Goal: Consume media (video, audio): Consume media (video, audio)

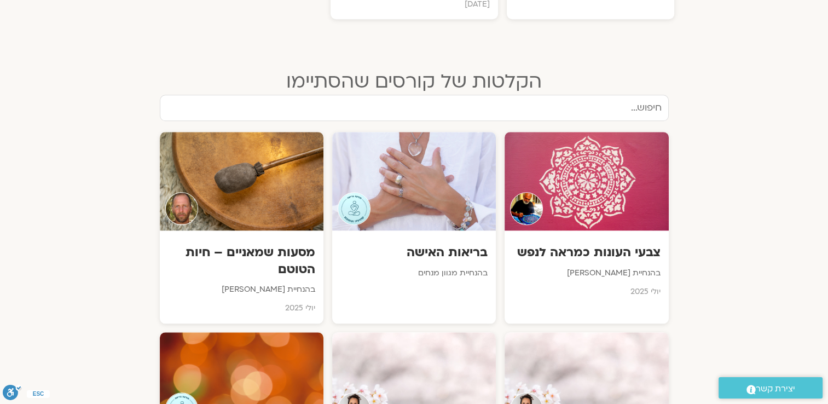
scroll to position [926, 0]
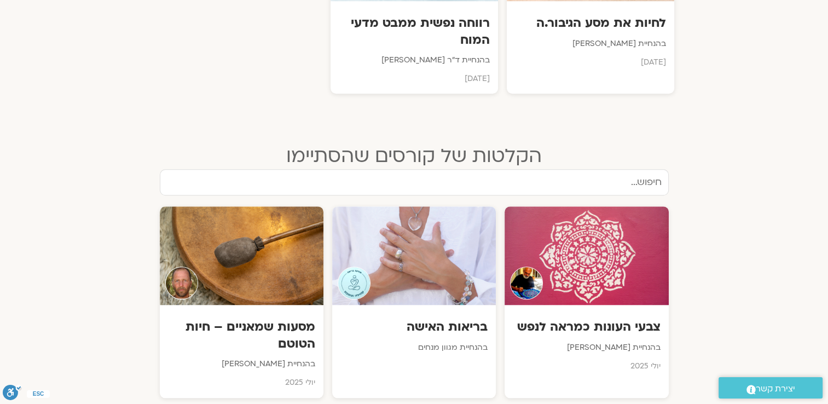
click at [397, 169] on input "text" at bounding box center [414, 182] width 509 height 26
type input "א"
click at [534, 170] on input "רון" at bounding box center [414, 182] width 509 height 26
drag, startPoint x: 534, startPoint y: 170, endPoint x: 378, endPoint y: 208, distance: 161.1
click at [534, 170] on input "רון" at bounding box center [414, 182] width 509 height 26
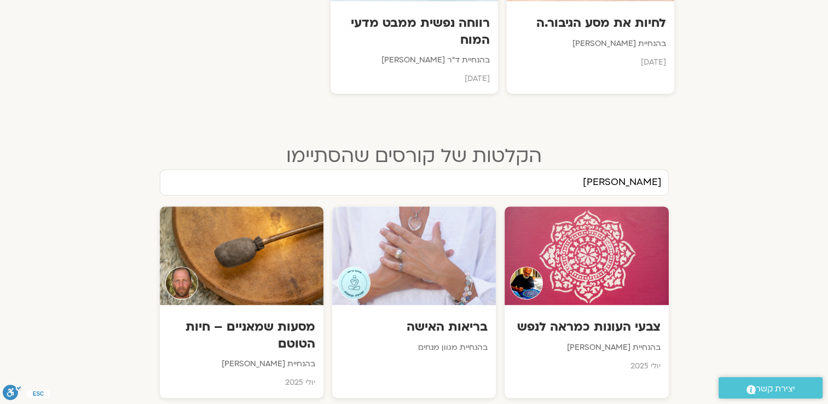
drag, startPoint x: 378, startPoint y: 208, endPoint x: 792, endPoint y: 151, distance: 418.7
click at [623, 169] on input "רון" at bounding box center [414, 182] width 509 height 26
type input "רון אלון"
click at [166, 154] on div "הקלטות של קורסים שהסתיימו" at bounding box center [414, 143] width 509 height 51
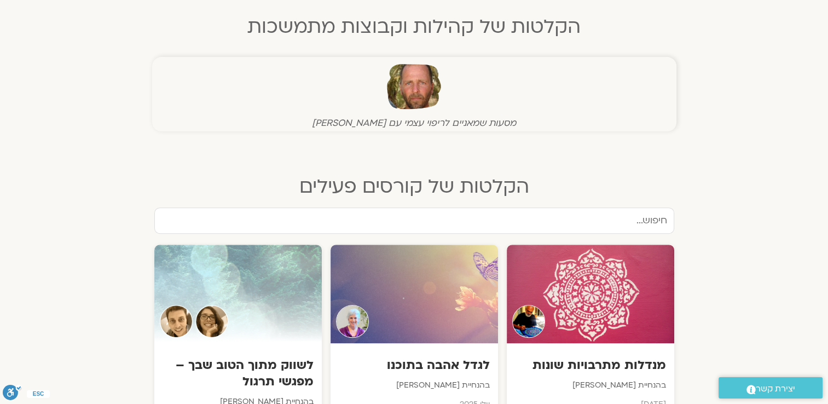
scroll to position [269, 0]
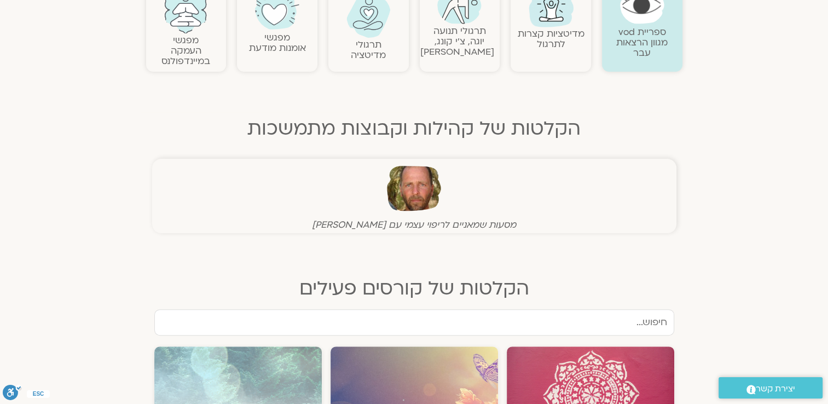
click at [518, 321] on input "text" at bounding box center [414, 322] width 520 height 26
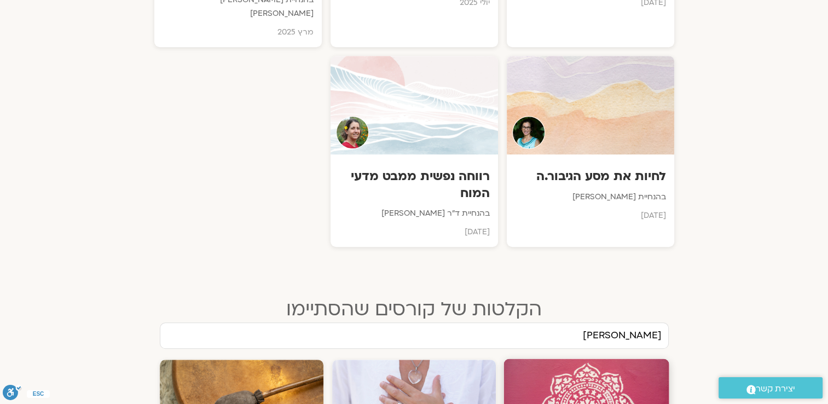
scroll to position [817, 0]
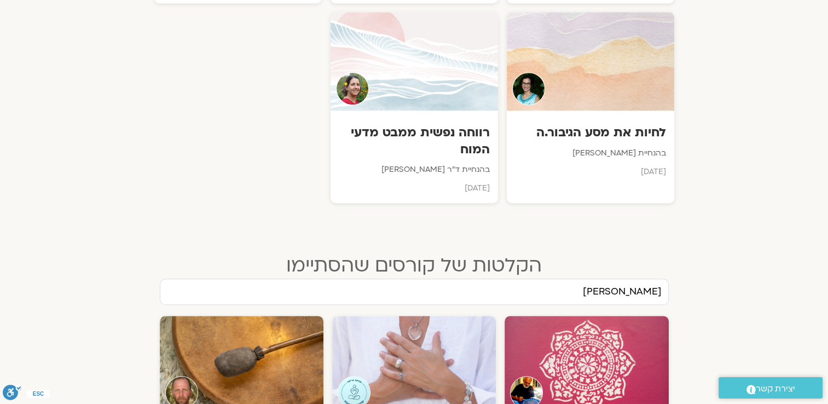
drag, startPoint x: 624, startPoint y: 276, endPoint x: 664, endPoint y: 277, distance: 40.5
click at [664, 279] on input "רון אלון" at bounding box center [414, 292] width 509 height 26
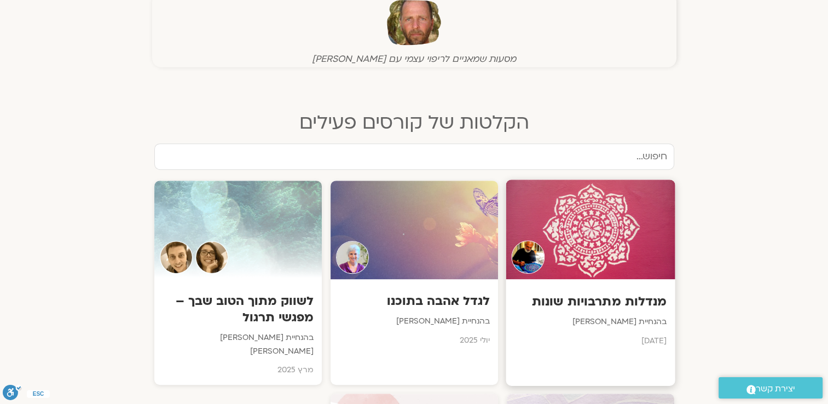
scroll to position [433, 0]
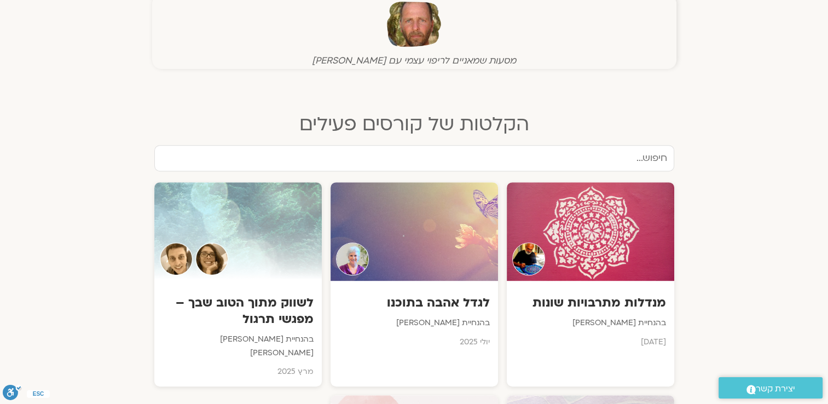
click at [622, 151] on input "text" at bounding box center [414, 158] width 520 height 26
paste input "רון אלון"
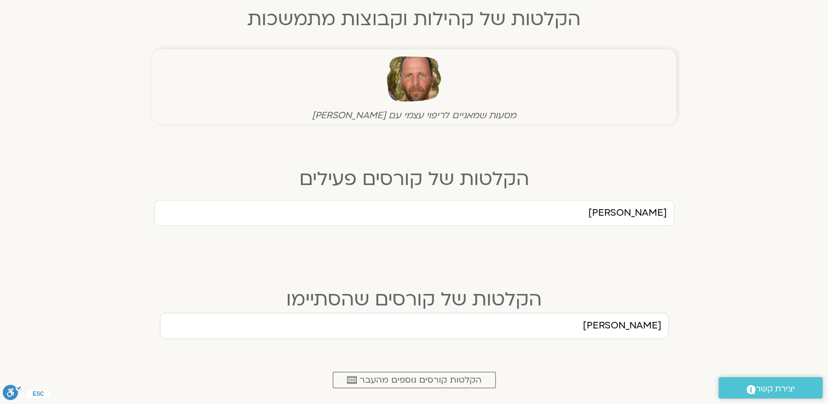
scroll to position [105, 0]
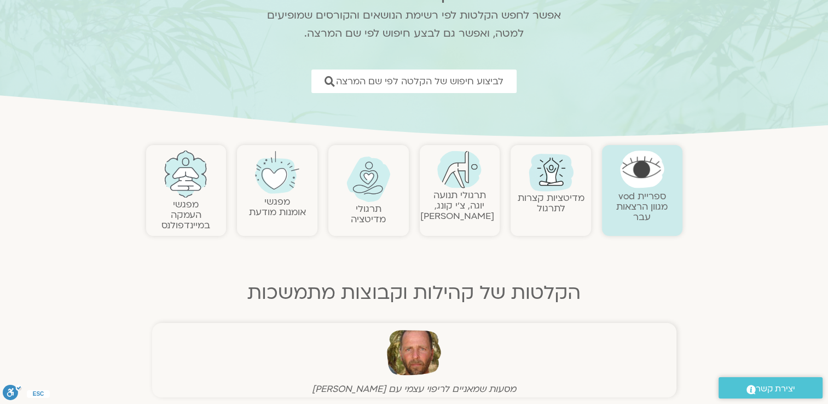
type input "רון אלון"
click at [185, 228] on link "מפגשי העמקה במיינדפולנס" at bounding box center [185, 214] width 49 height 33
click at [173, 200] on link "מפגשי העמקה במיינדפולנס" at bounding box center [185, 214] width 49 height 33
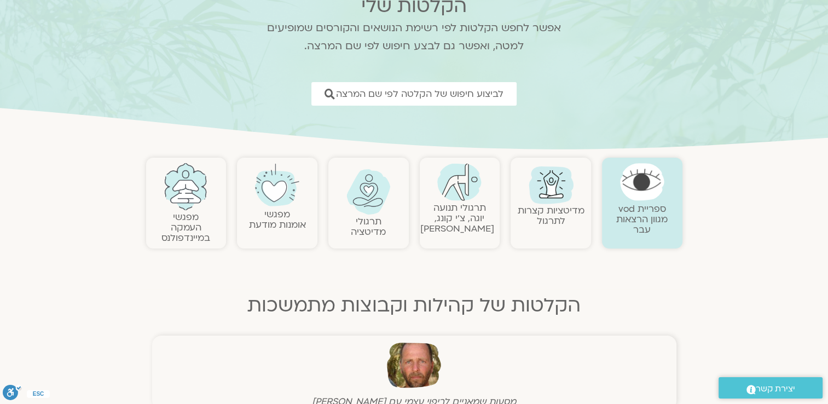
scroll to position [109, 0]
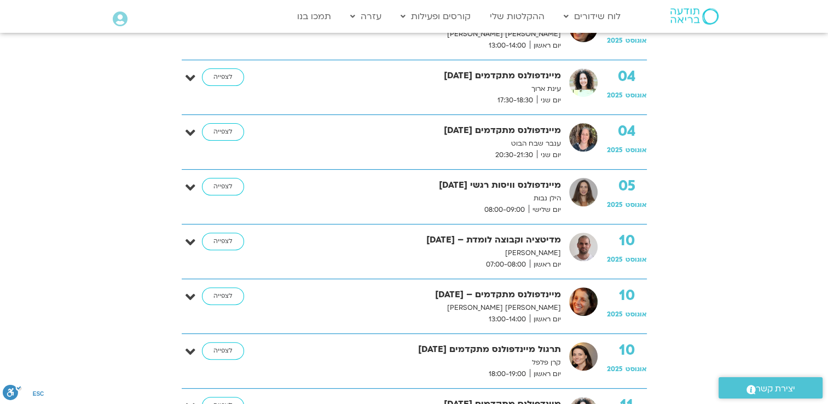
scroll to position [164, 0]
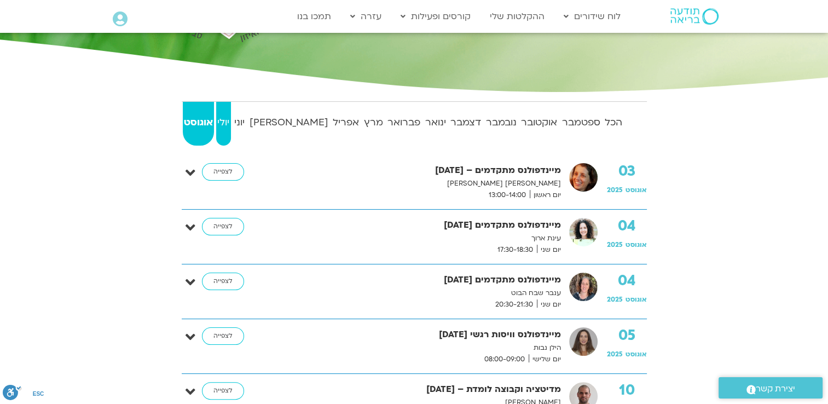
click at [230, 129] on strong "יולי" at bounding box center [223, 122] width 15 height 16
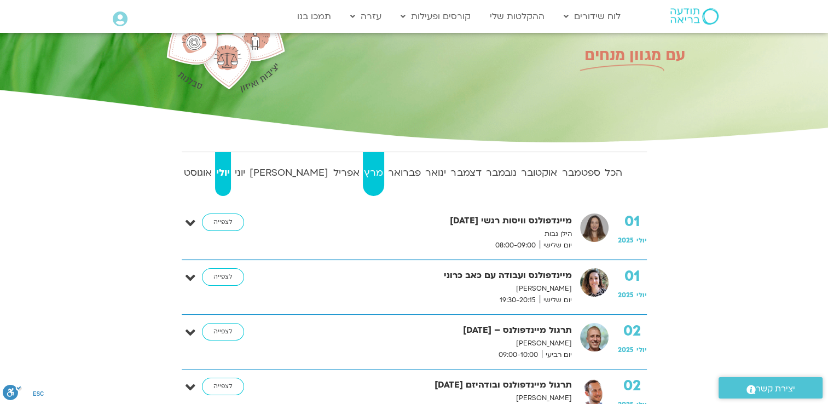
scroll to position [109, 0]
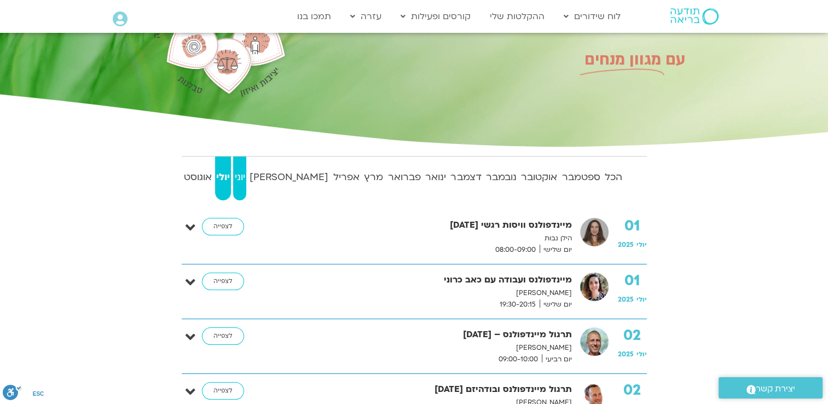
click at [246, 187] on link "יוני" at bounding box center [239, 179] width 13 height 44
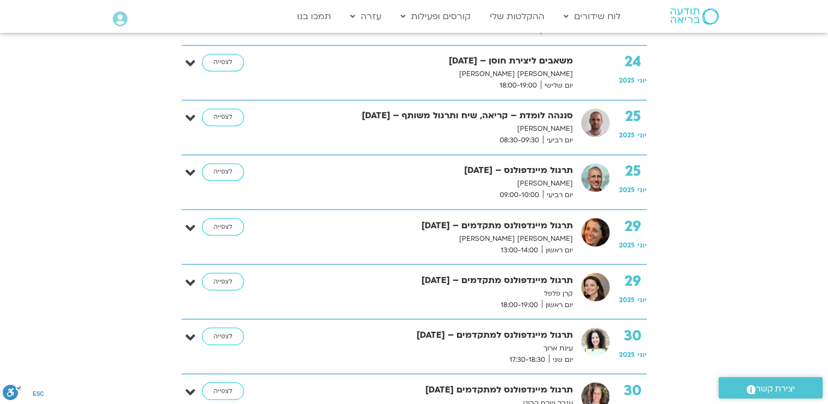
scroll to position [1642, 0]
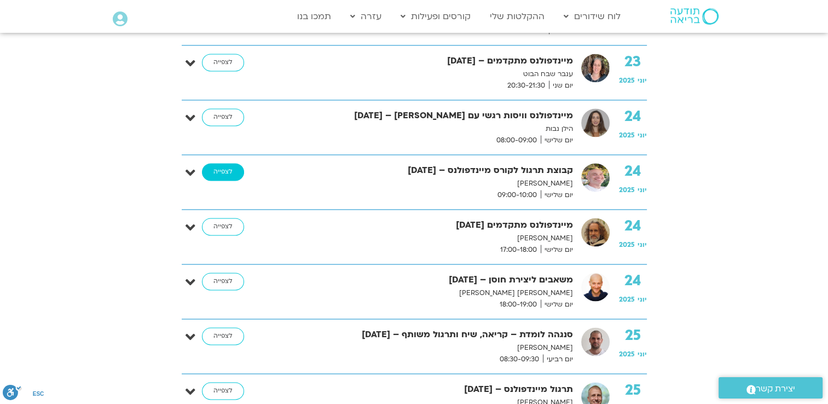
click at [213, 170] on link "לצפייה" at bounding box center [223, 172] width 42 height 18
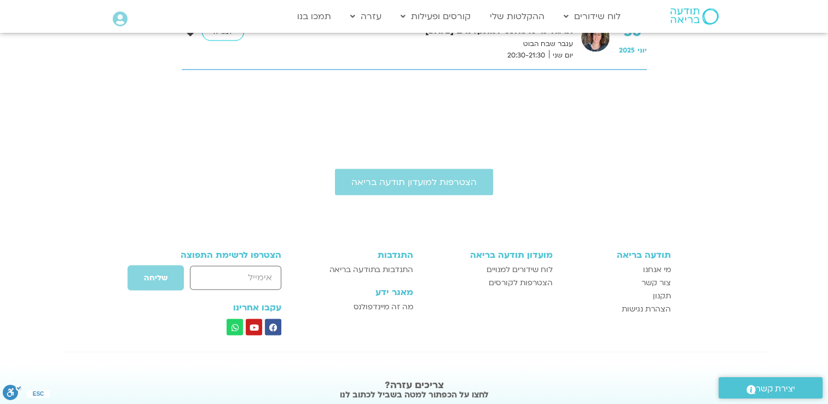
scroll to position [2244, 0]
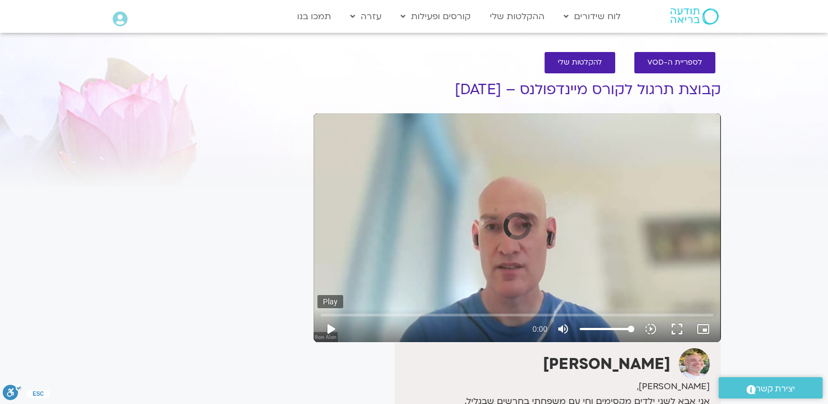
click at [326, 331] on button "play_arrow" at bounding box center [330, 329] width 26 height 26
click at [328, 331] on button "play_arrow" at bounding box center [330, 329] width 26 height 26
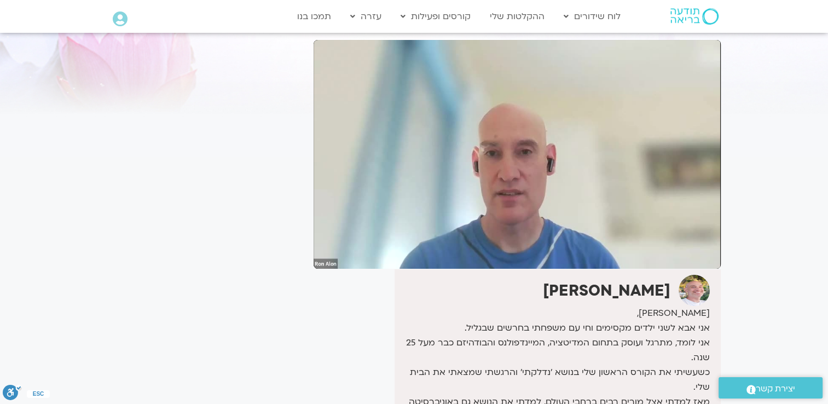
scroll to position [55, 0]
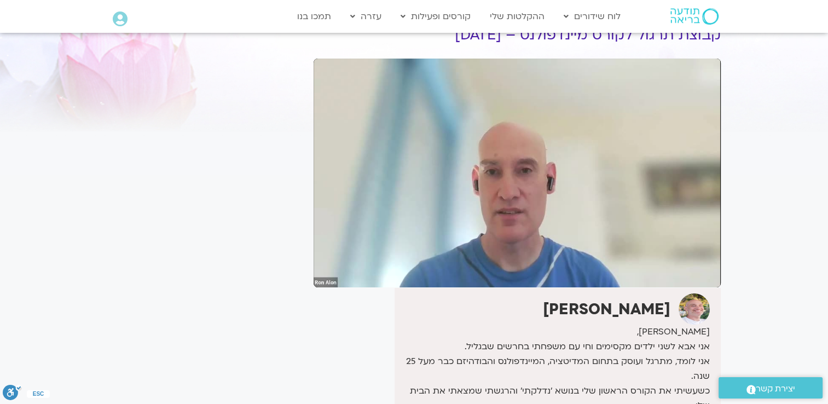
drag, startPoint x: 256, startPoint y: 193, endPoint x: 262, endPoint y: 189, distance: 6.4
click at [256, 193] on div "It seems we can't find what you're looking for. It seems we can't find what you…" at bounding box center [205, 314] width 206 height 612
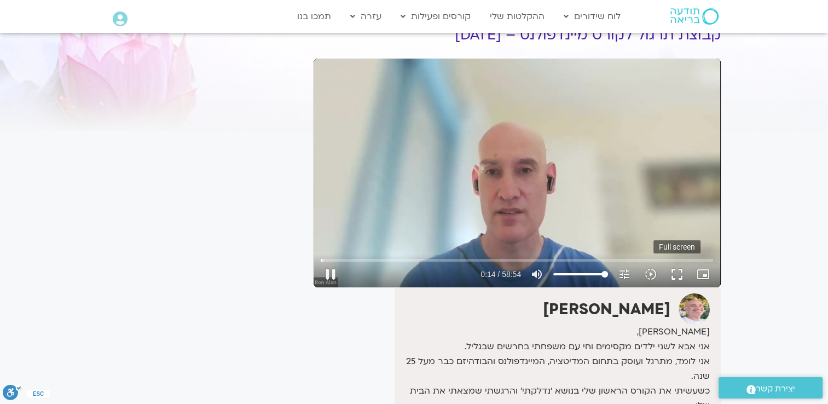
click at [675, 277] on button "fullscreen" at bounding box center [677, 274] width 26 height 26
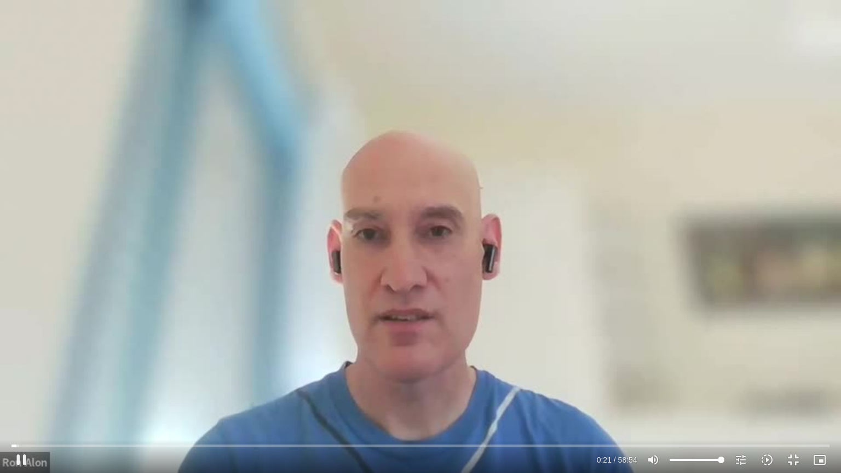
click at [543, 308] on div "Skip ad 50:29 pause 0:21 / 58:54 volume_up Mute tune Resolution Auto 480p slow_…" at bounding box center [420, 236] width 841 height 473
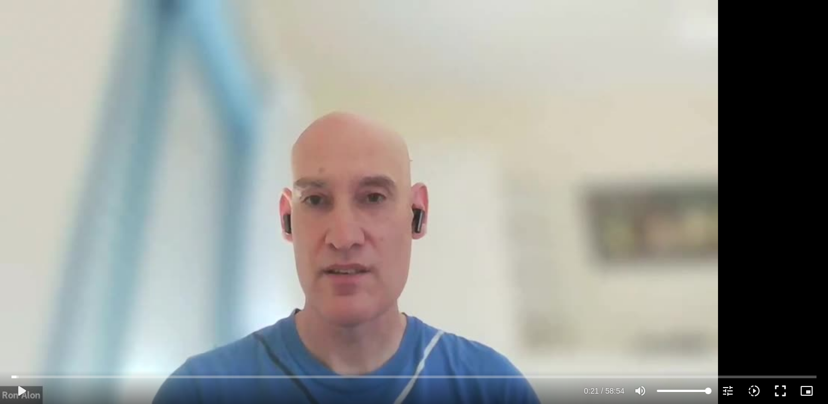
scroll to position [0, 0]
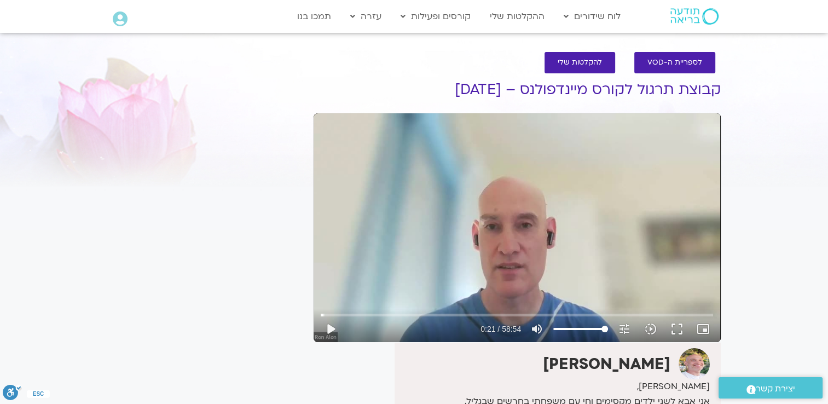
click at [471, 252] on div "Skip ad 50:29 play_arrow 0:21 / 58:54 volume_up Mute tune Resolution Auto 480p …" at bounding box center [517, 227] width 407 height 229
click at [678, 325] on button "fullscreen" at bounding box center [677, 329] width 26 height 26
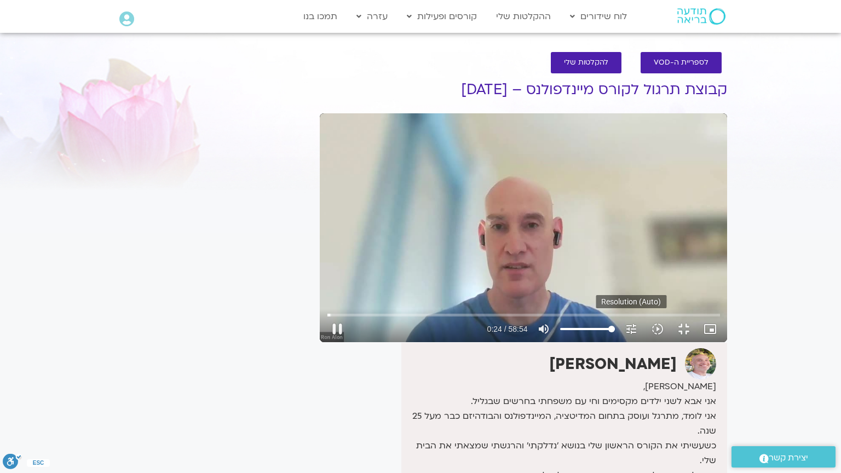
type input "24.400406"
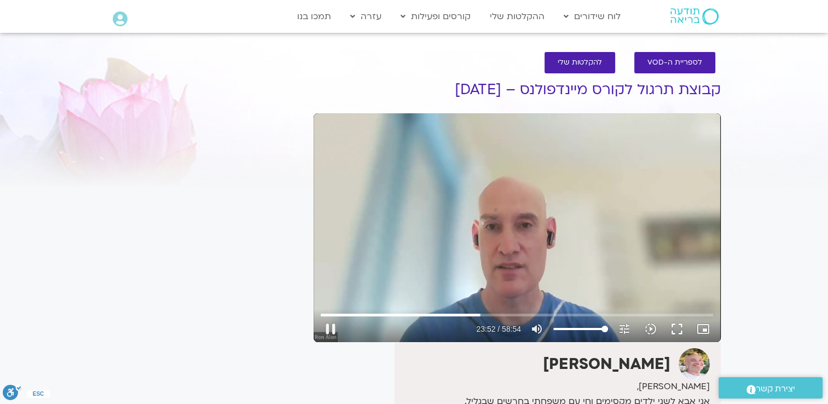
type input "1432.297638"
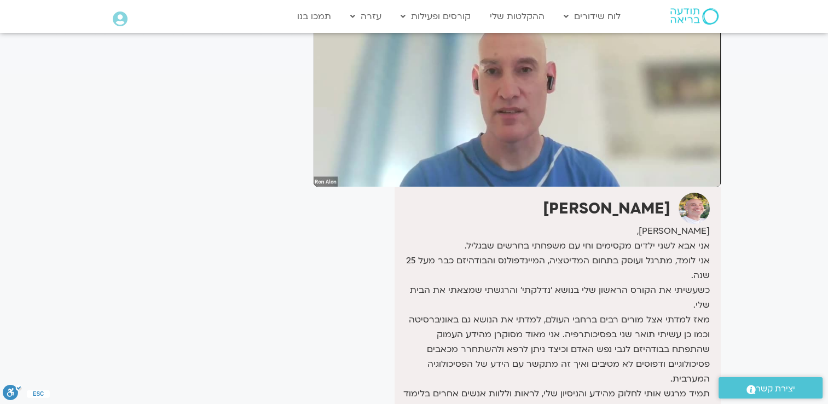
scroll to position [219, 0]
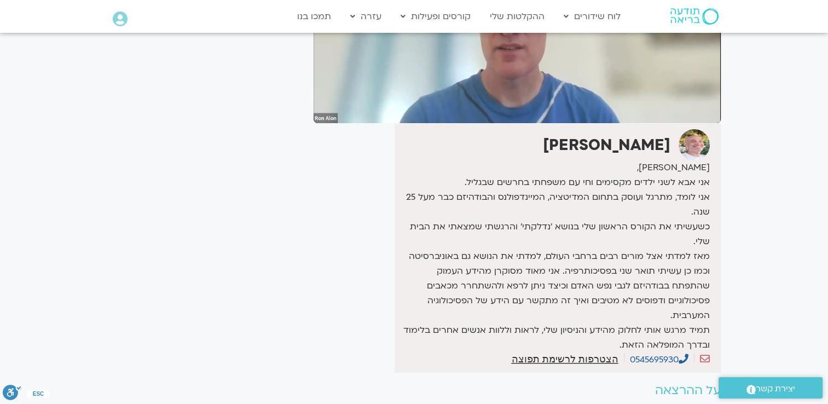
click at [290, 288] on div "It seems we can't find what you're looking for. It seems we can't find what you…" at bounding box center [205, 150] width 206 height 612
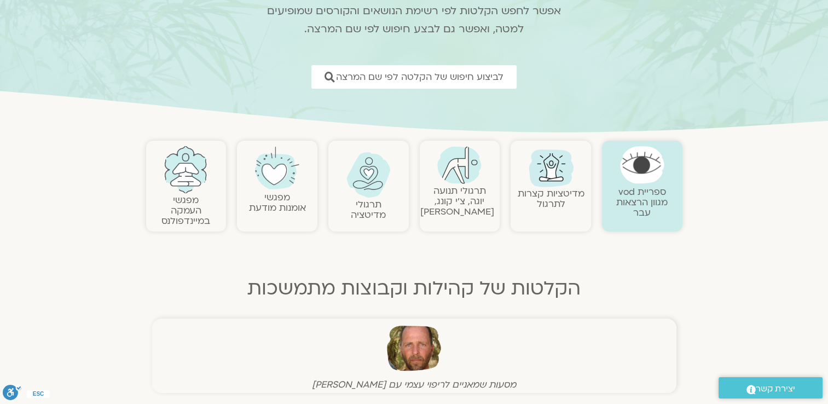
click at [656, 219] on div "ספריית vod מגוון הרצאות עבר" at bounding box center [642, 186] width 80 height 91
click at [630, 174] on img at bounding box center [642, 164] width 44 height 37
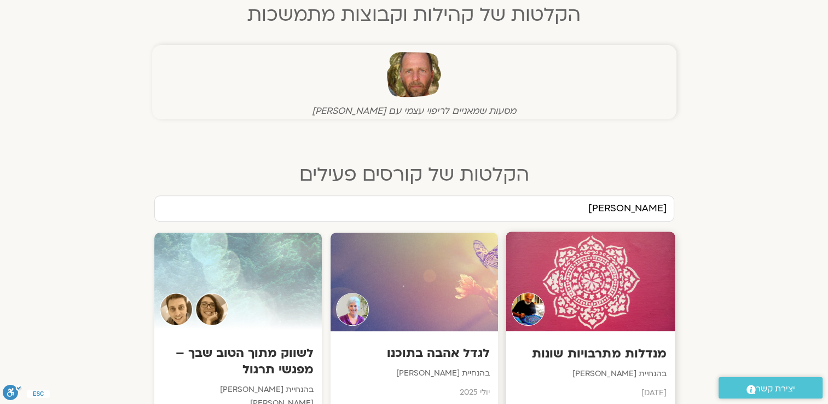
scroll to position [383, 0]
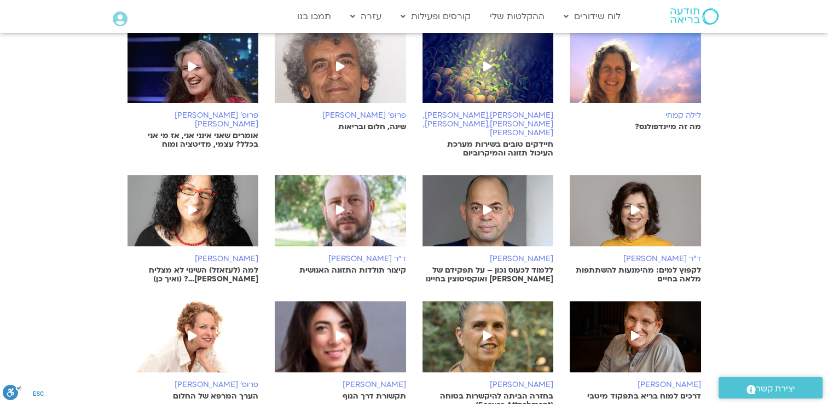
scroll to position [493, 0]
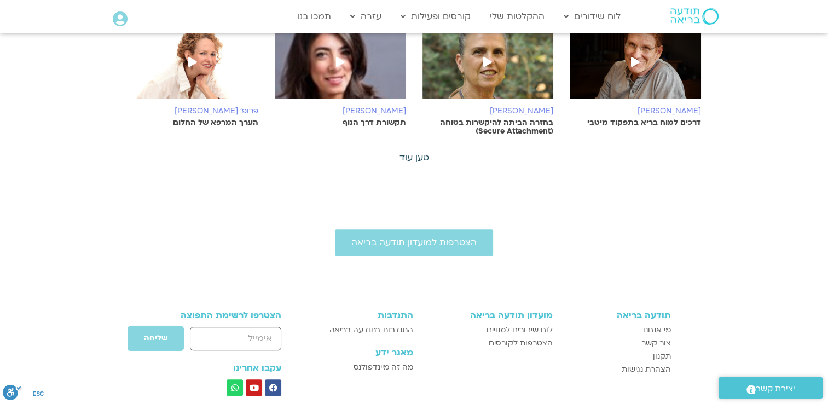
click at [422, 152] on link "טען עוד" at bounding box center [415, 158] width 30 height 12
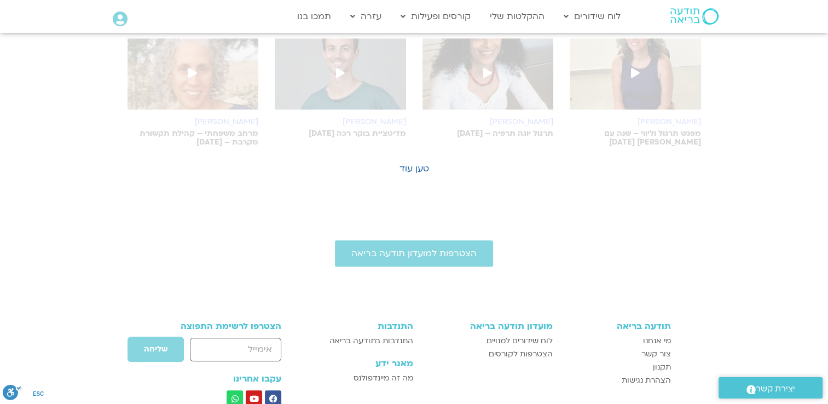
scroll to position [766, 0]
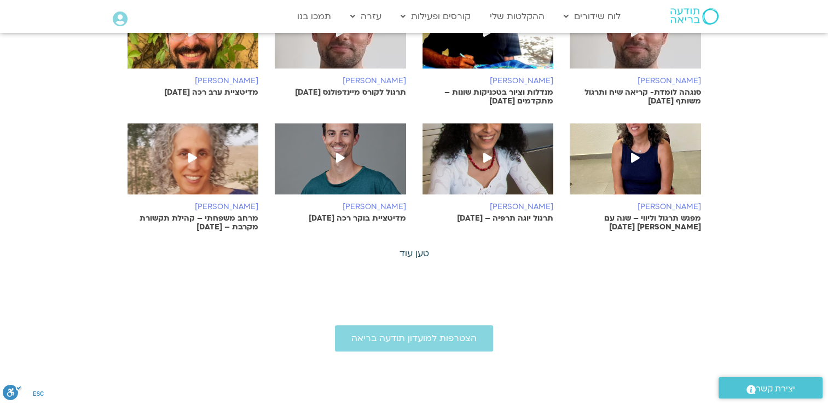
click at [411, 247] on link "טען עוד" at bounding box center [415, 253] width 30 height 12
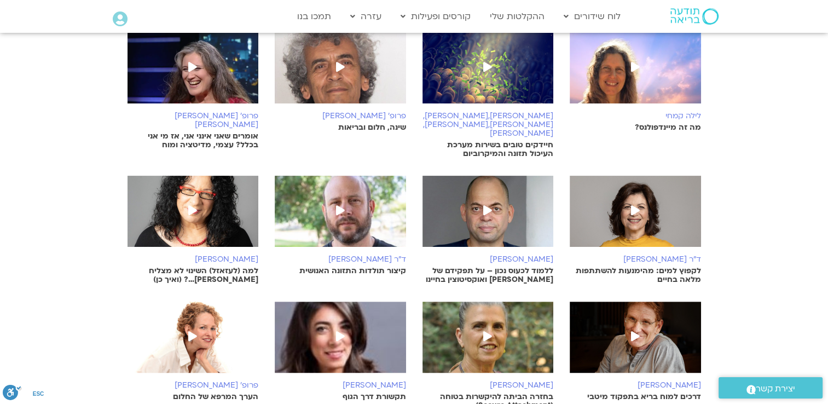
scroll to position [0, 0]
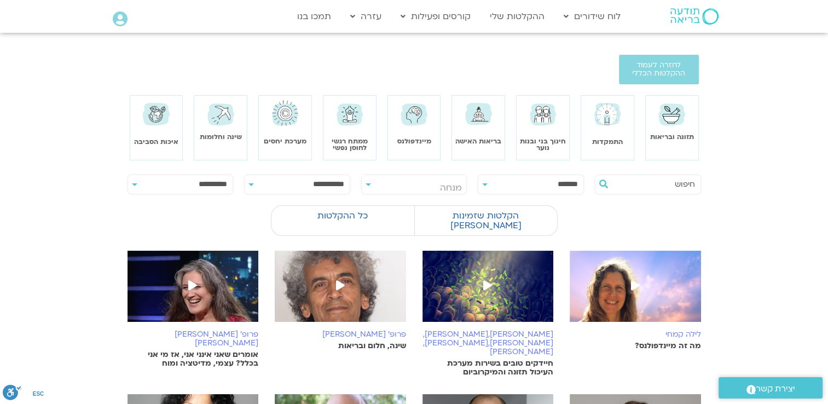
click at [197, 276] on span at bounding box center [193, 286] width 20 height 20
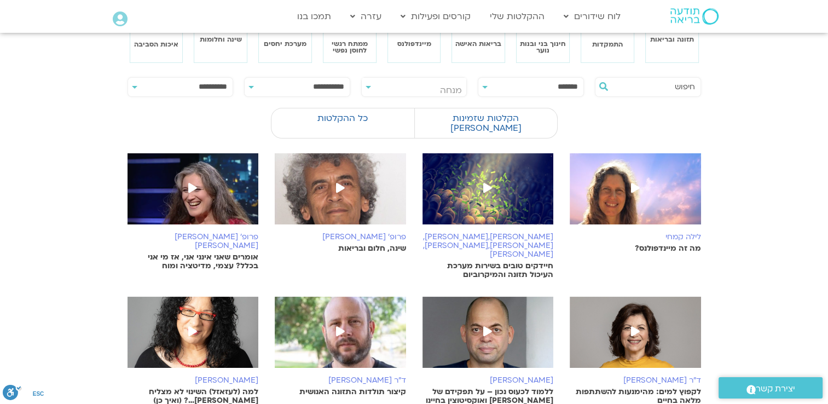
scroll to position [109, 0]
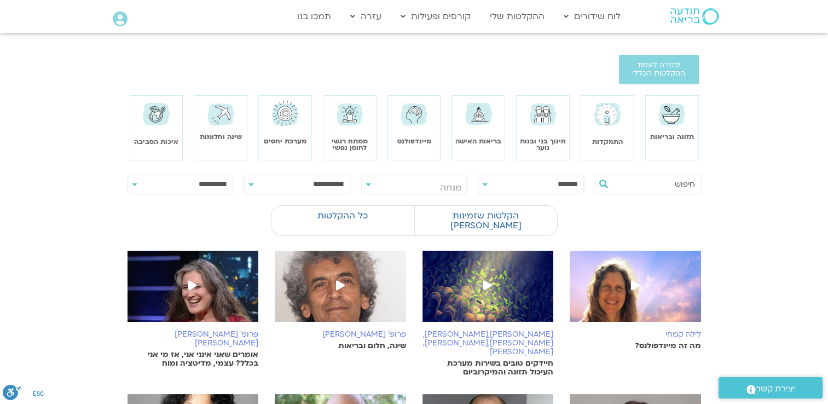
click at [416, 128] on img at bounding box center [413, 114] width 31 height 31
click at [429, 113] on div "מיינדפולנס" at bounding box center [414, 122] width 53 height 47
click at [419, 117] on img at bounding box center [413, 114] width 31 height 31
click at [412, 113] on img at bounding box center [413, 114] width 31 height 31
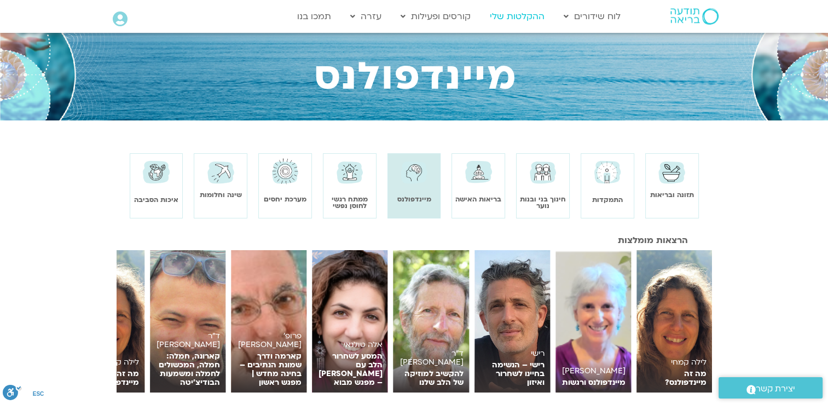
click at [525, 18] on link "ההקלטות שלי" at bounding box center [517, 16] width 66 height 21
